Goal: Check status: Check status

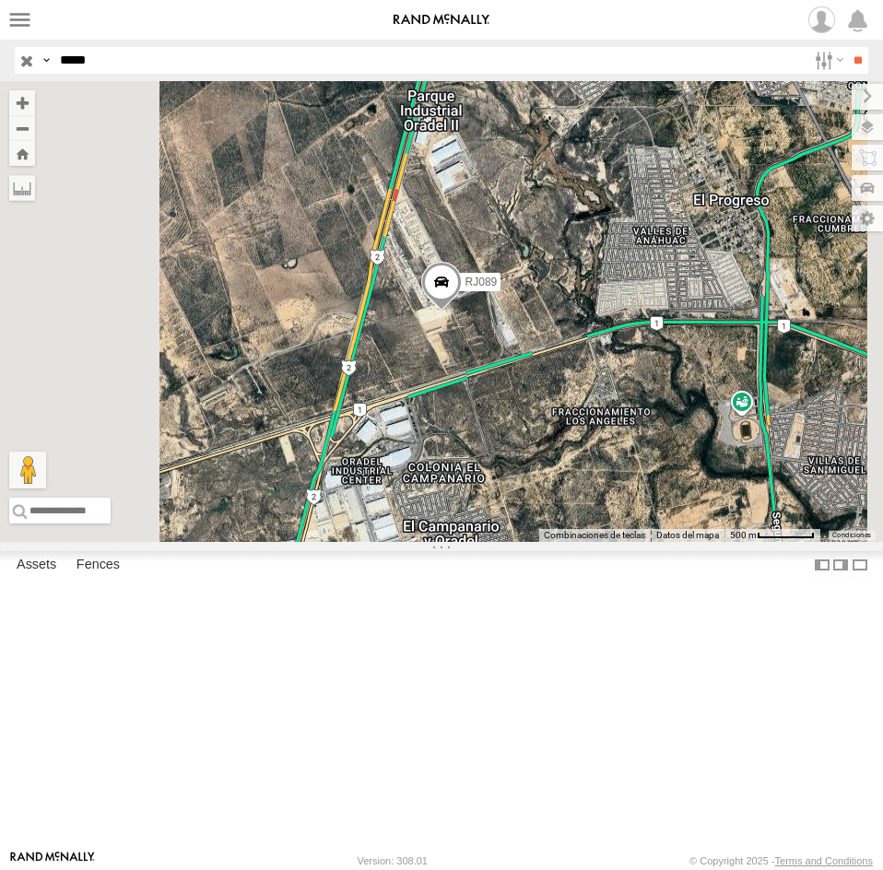
click at [105, 73] on input "*****" at bounding box center [430, 60] width 754 height 27
paste input "text"
click at [847, 47] on input "**" at bounding box center [857, 60] width 21 height 27
click at [0, 0] on div "RJ082 XPD GLOBAL" at bounding box center [0, 0] width 0 height 0
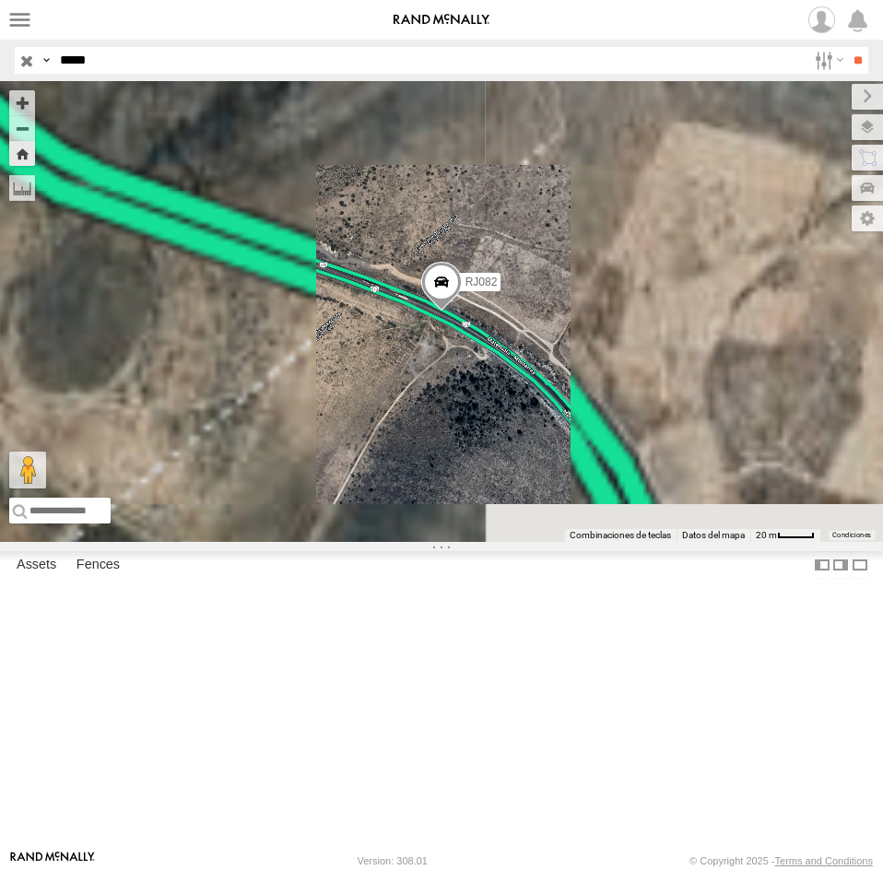
click at [462, 312] on span at bounding box center [441, 287] width 41 height 50
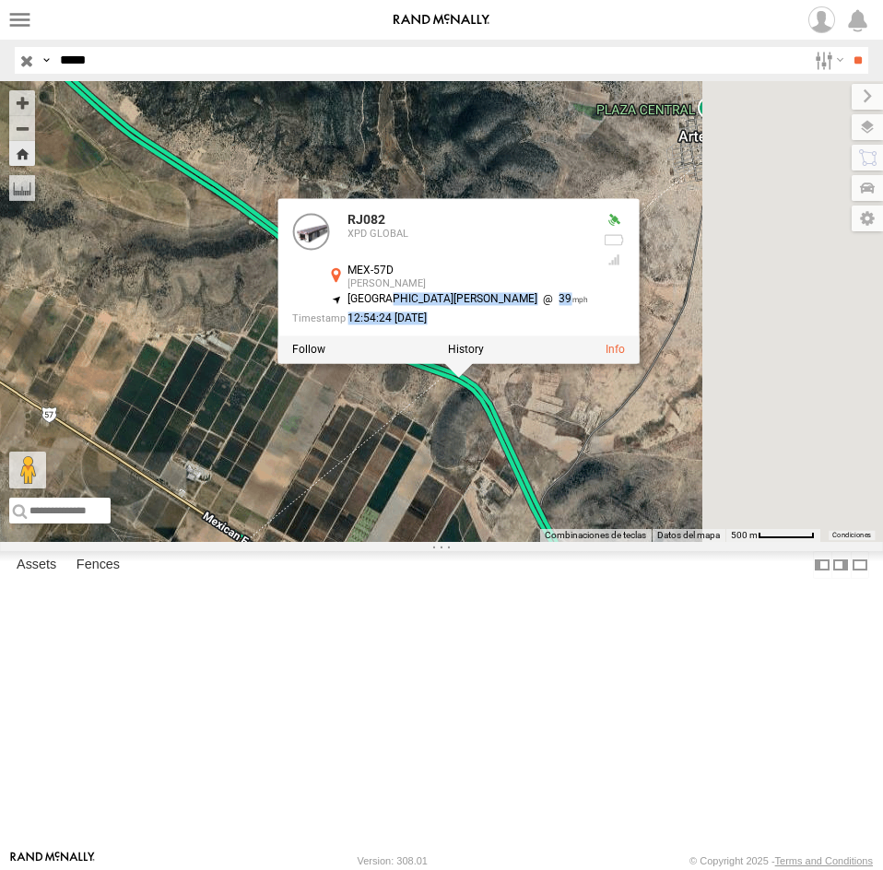
drag, startPoint x: 678, startPoint y: 535, endPoint x: 675, endPoint y: 459, distance: 75.6
click at [640, 364] on div "RJ082 XPD GLOBAL MEX-57D [PERSON_NAME] 25.20777 , -100.74535 North [PERSON_NAME…" at bounding box center [458, 281] width 362 height 166
click at [709, 542] on div "RJ082 RJ082 XPD GLOBAL MEX-57D [PERSON_NAME] 25.20777 , -100.74535 [GEOGRAPHIC_…" at bounding box center [441, 311] width 883 height 461
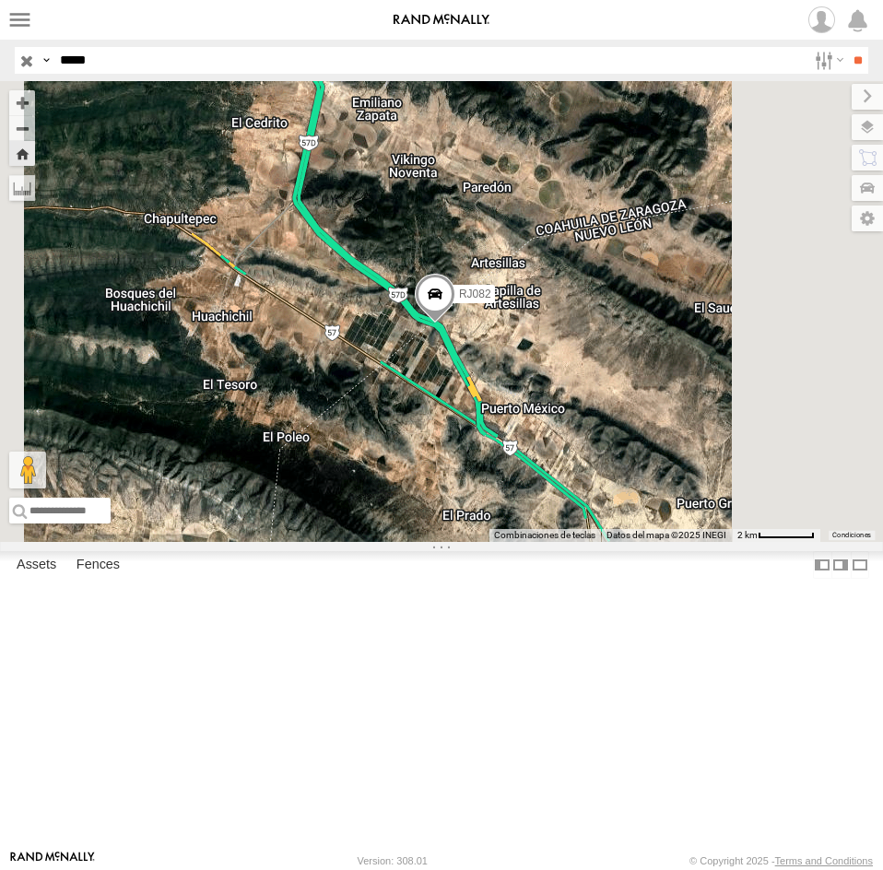
drag, startPoint x: 691, startPoint y: 629, endPoint x: 702, endPoint y: 509, distance: 120.3
click at [702, 509] on div "RJ082" at bounding box center [441, 311] width 883 height 461
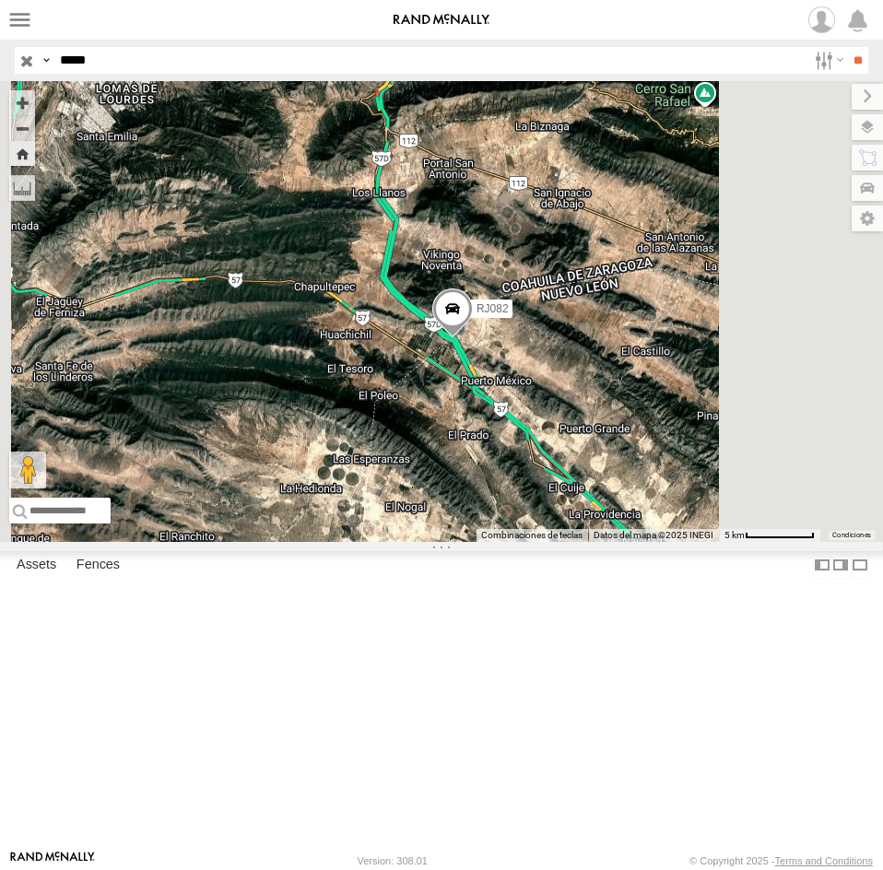
click at [473, 339] on span at bounding box center [452, 314] width 41 height 50
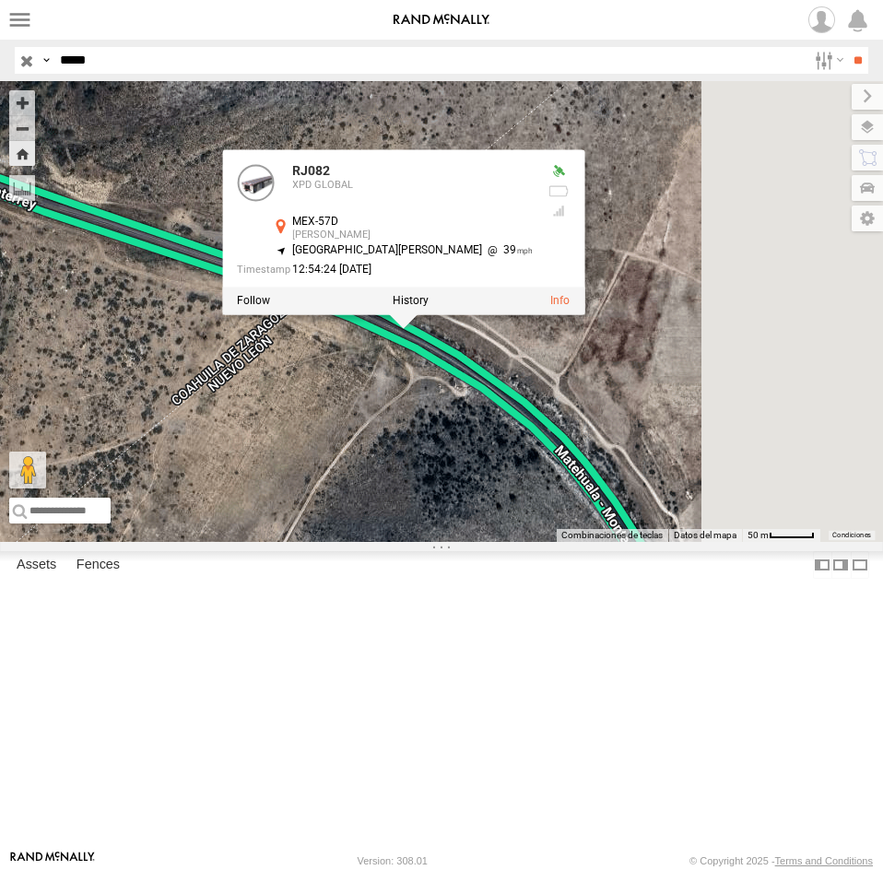
drag, startPoint x: 734, startPoint y: 608, endPoint x: 666, endPoint y: 588, distance: 71.2
click at [666, 542] on div "RJ082 RJ082 XPD GLOBAL MEX-57D [PERSON_NAME] 25.20777 , -100.74535 [GEOGRAPHIC_…" at bounding box center [441, 311] width 883 height 461
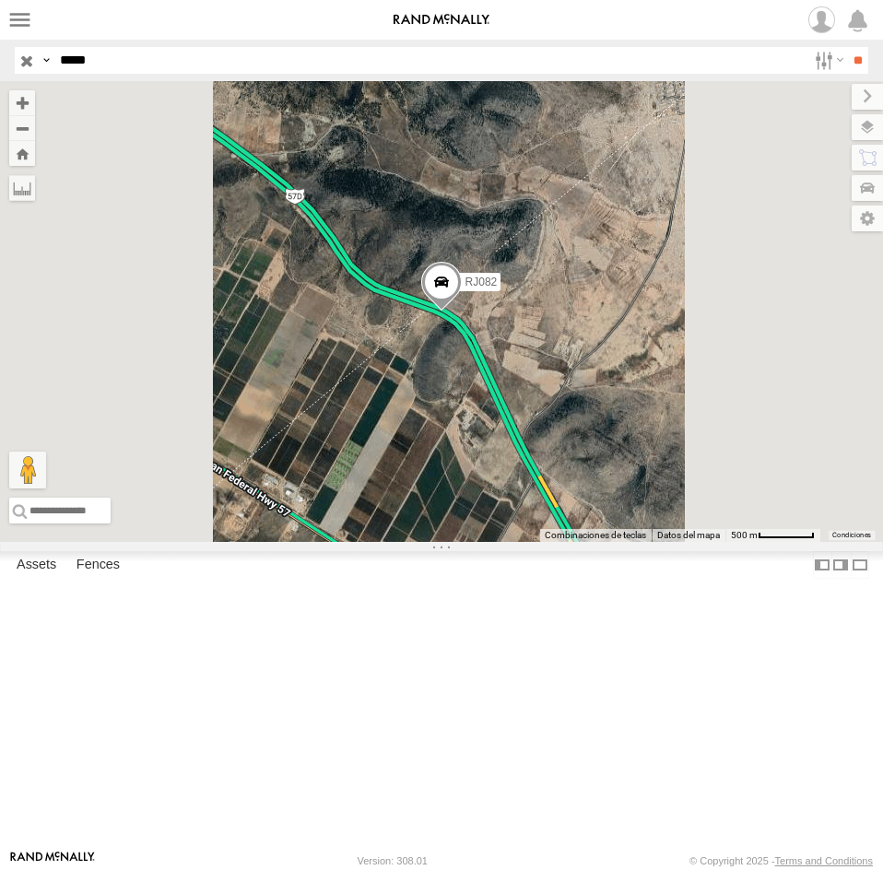
click at [462, 312] on span at bounding box center [441, 287] width 41 height 50
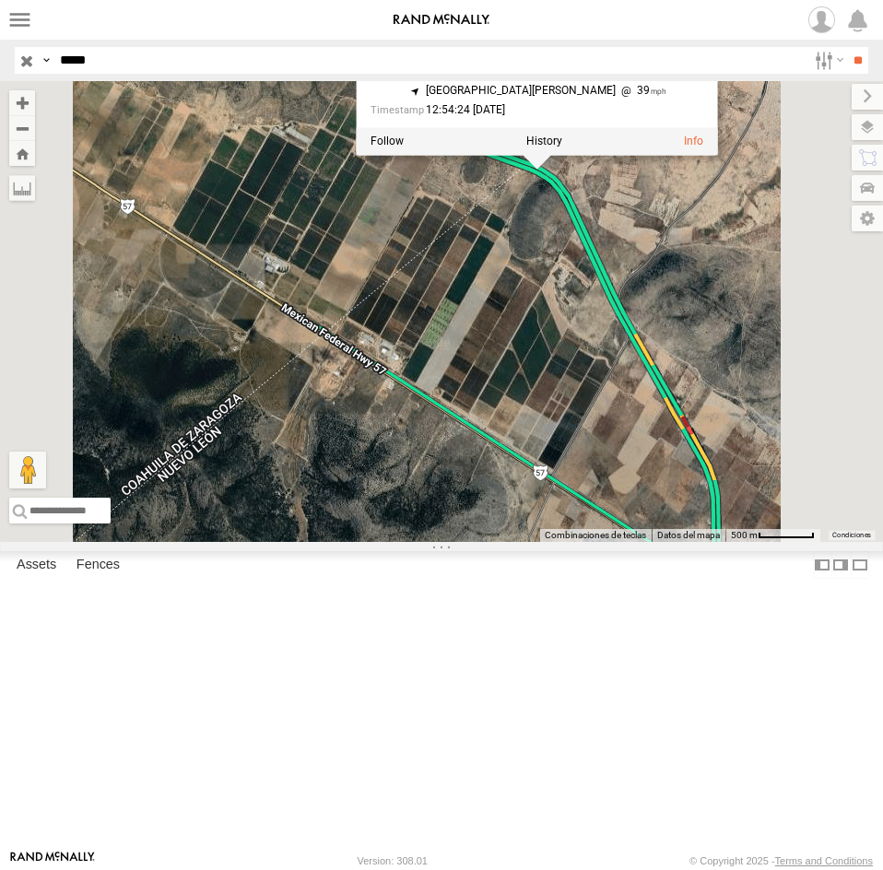
drag, startPoint x: 498, startPoint y: 759, endPoint x: 489, endPoint y: 745, distance: 16.6
click at [479, 542] on div "RJ082 RJ082 XPD GLOBAL MEX-57D [PERSON_NAME] 25.20777 , -100.74535 [GEOGRAPHIC_…" at bounding box center [441, 311] width 883 height 461
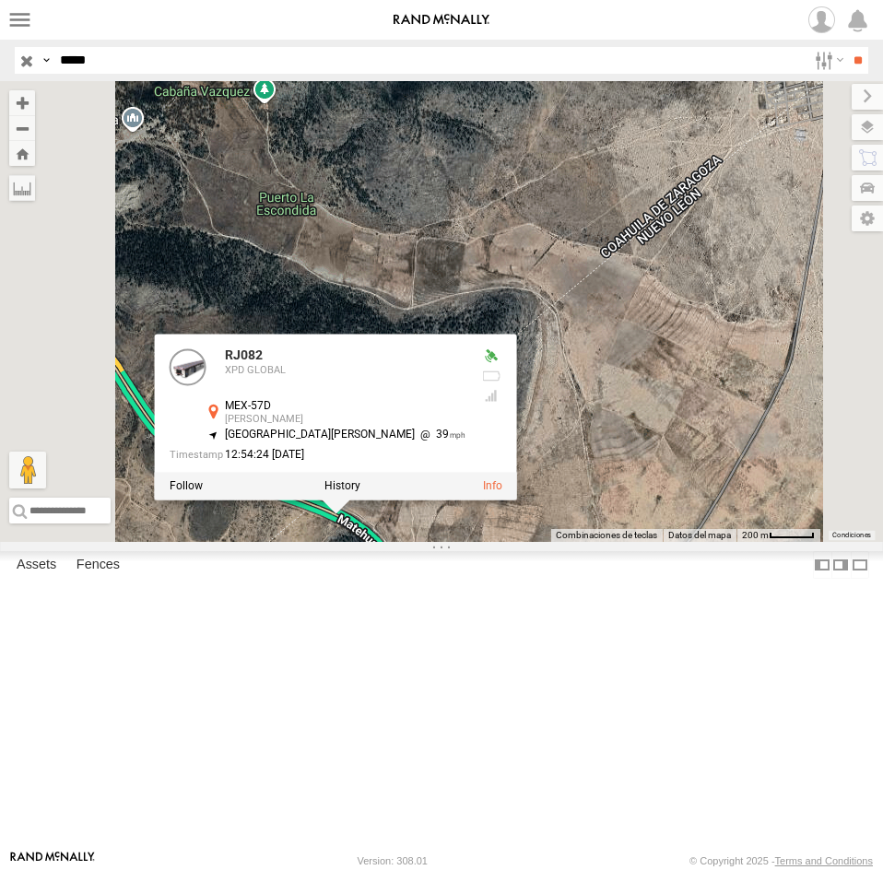
drag, startPoint x: 700, startPoint y: 676, endPoint x: 730, endPoint y: 627, distance: 57.6
click at [730, 542] on div "RJ082 RJ082 XPD GLOBAL MEX-57D [PERSON_NAME] 25.20777 , -100.74535 [GEOGRAPHIC_…" at bounding box center [441, 311] width 883 height 461
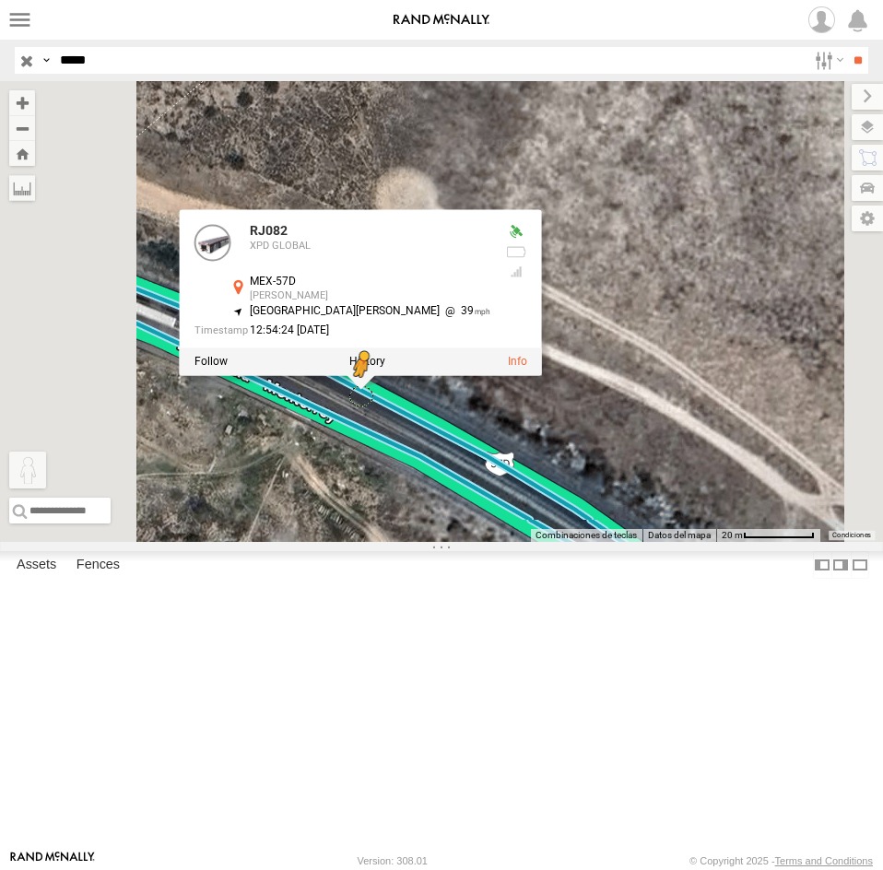
drag, startPoint x: 489, startPoint y: 772, endPoint x: 594, endPoint y: 547, distance: 248.3
click at [594, 542] on div "RJ082 RJ082 XPD GLOBAL MEX-57D [PERSON_NAME] 25.20777 , -100.74535 North [PERSO…" at bounding box center [441, 311] width 883 height 461
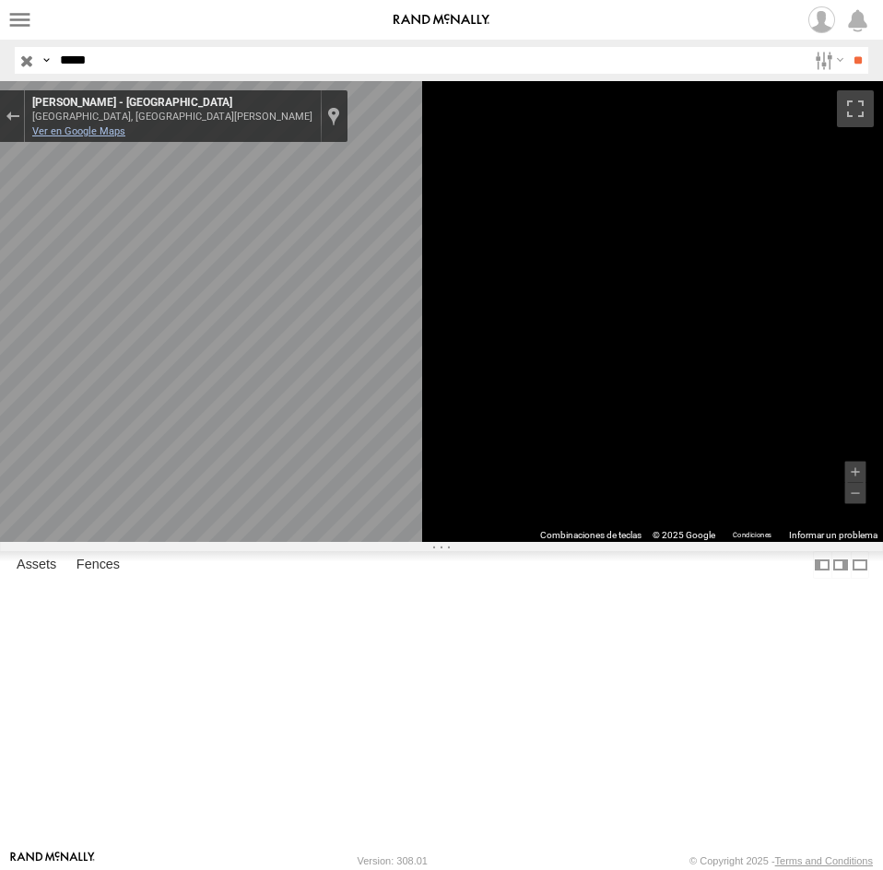
click at [125, 130] on link "Ver en Google Maps" at bounding box center [78, 131] width 93 height 12
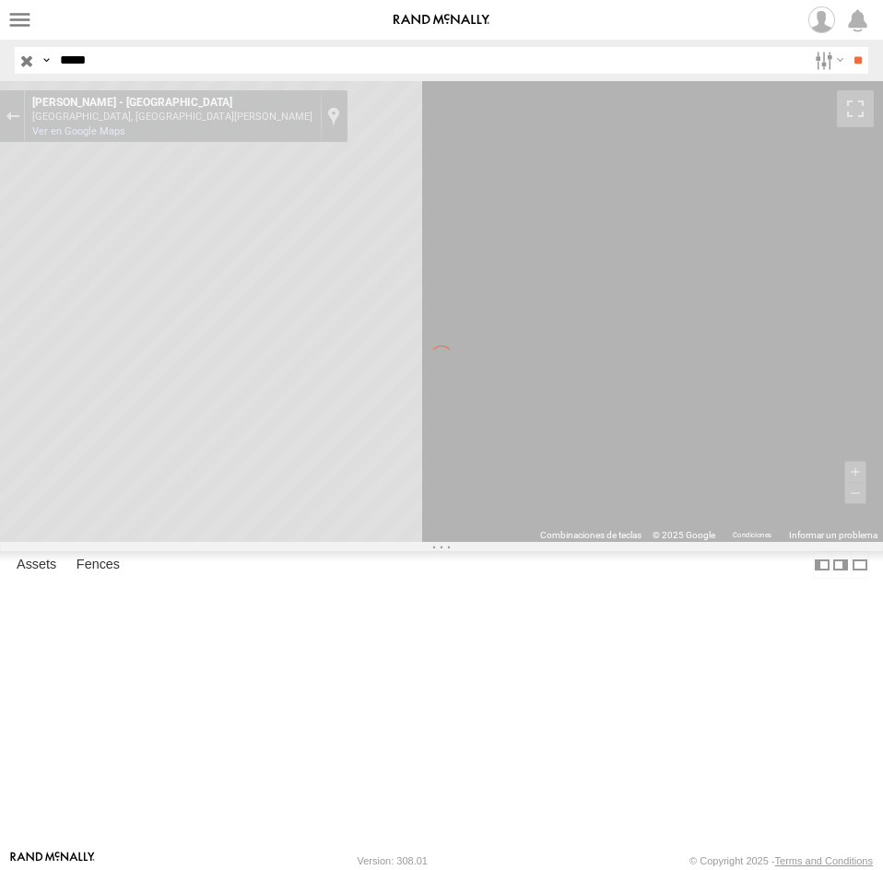
click at [201, 60] on input "*****" at bounding box center [430, 60] width 754 height 27
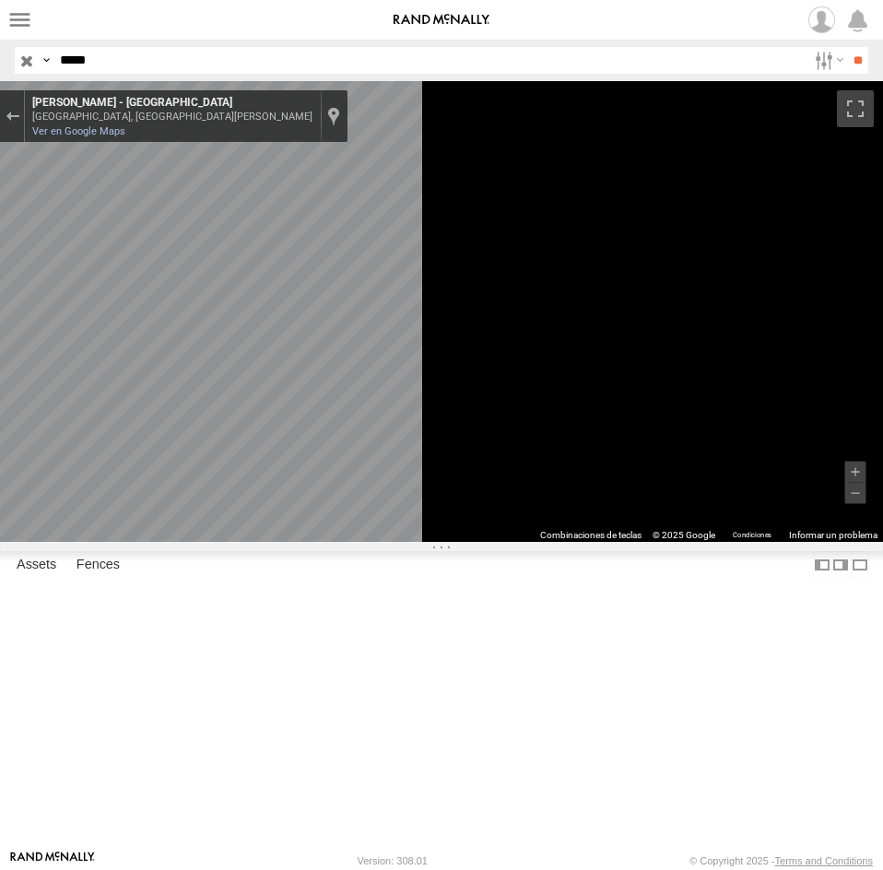
paste input "text"
type input "*****"
click at [847, 47] on input "**" at bounding box center [857, 60] width 21 height 27
click at [24, 106] on button "Sal de Street View" at bounding box center [12, 115] width 24 height 25
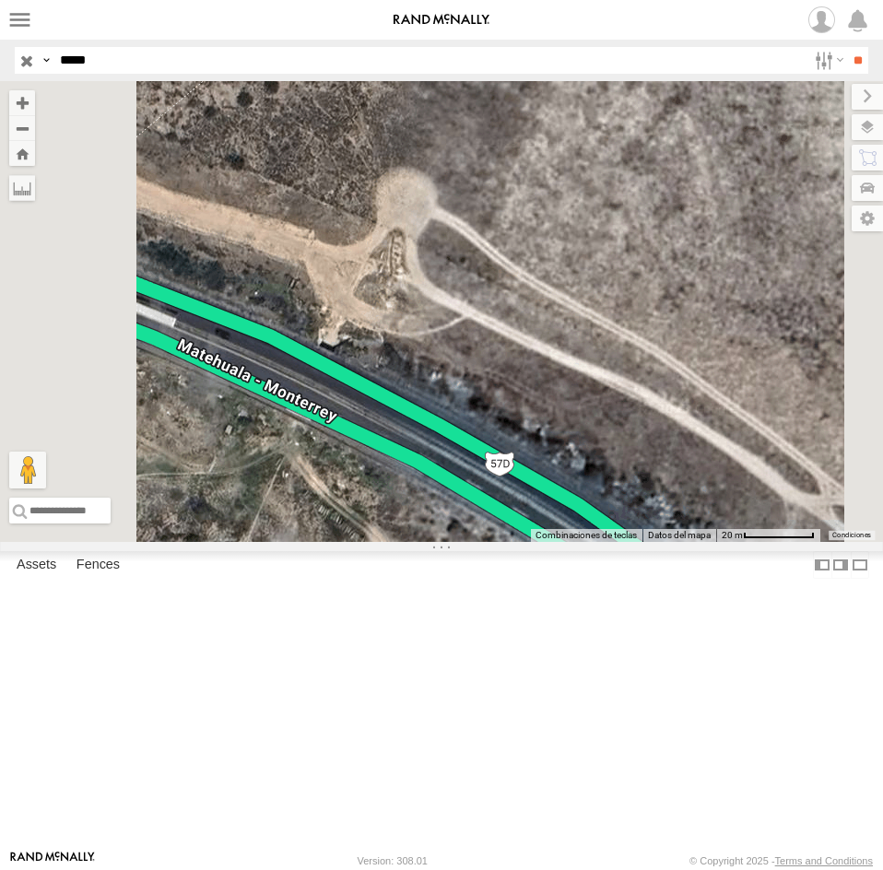
click at [0, 0] on div "RJ099" at bounding box center [0, 0] width 0 height 0
